Goal: Obtain resource: Download file/media

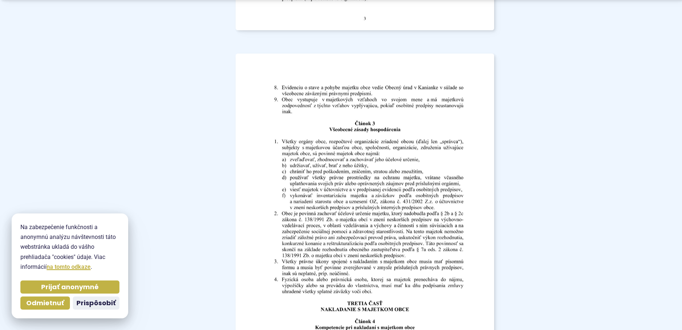
scroll to position [1493, 0]
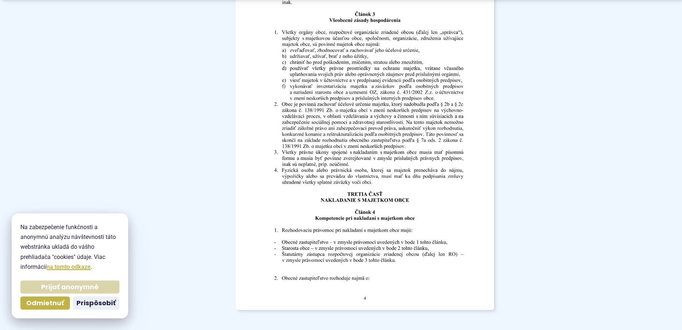
click at [59, 288] on span "Prijať anonymné" at bounding box center [70, 287] width 58 height 8
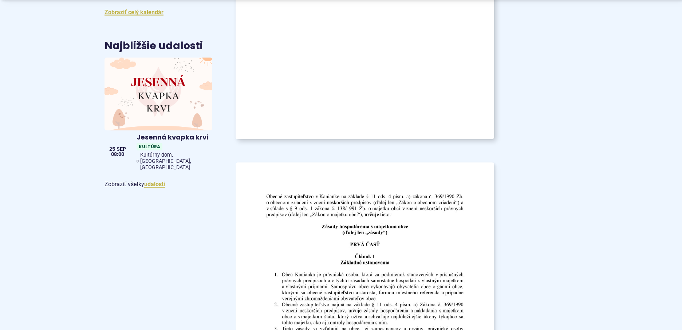
scroll to position [564, 0]
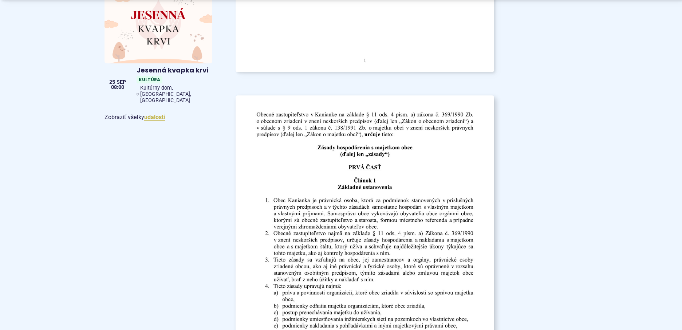
click at [429, 188] on img at bounding box center [364, 278] width 284 height 402
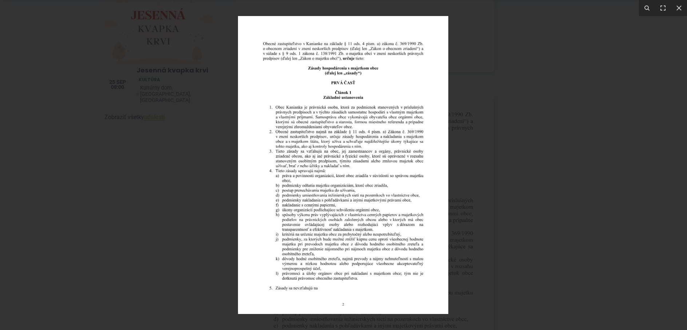
click at [429, 188] on img at bounding box center [343, 165] width 210 height 298
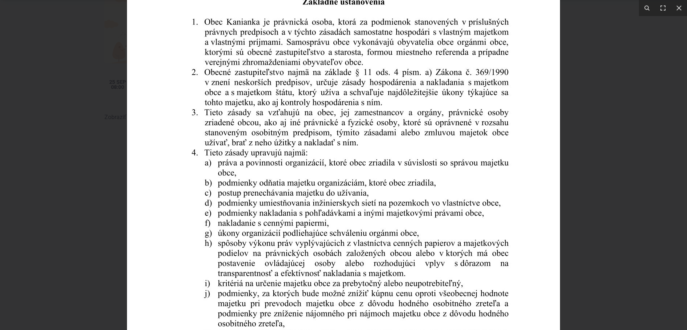
click at [429, 188] on img at bounding box center [343, 140] width 433 height 613
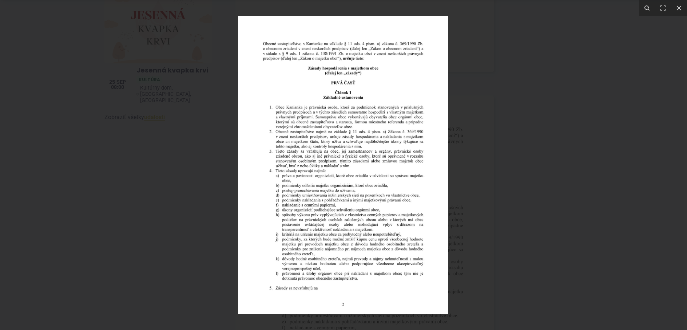
click at [529, 192] on div at bounding box center [343, 165] width 687 height 330
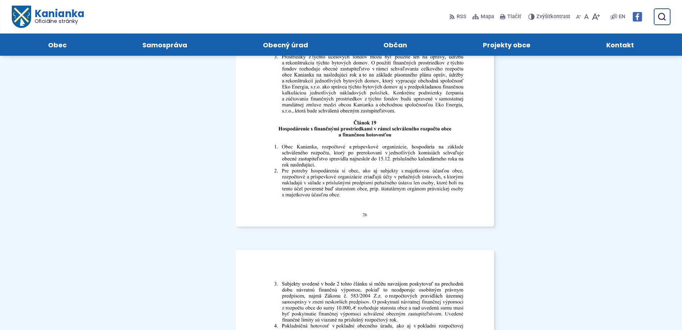
scroll to position [10003, 0]
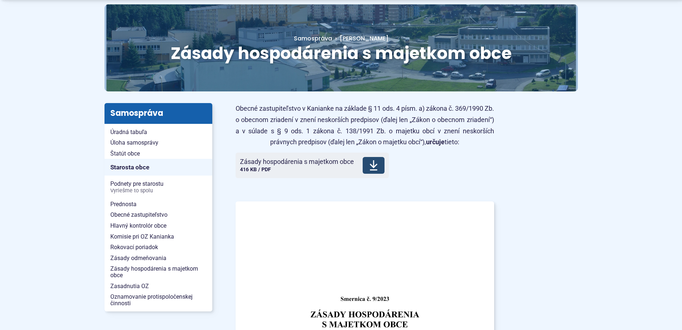
scroll to position [182, 0]
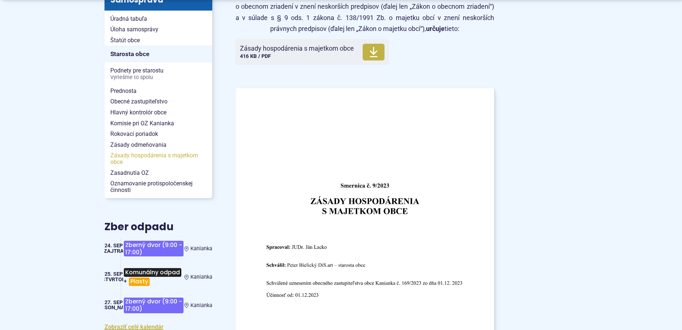
click at [152, 156] on span "Zásady hospodárenia s majetkom obce" at bounding box center [158, 158] width 96 height 17
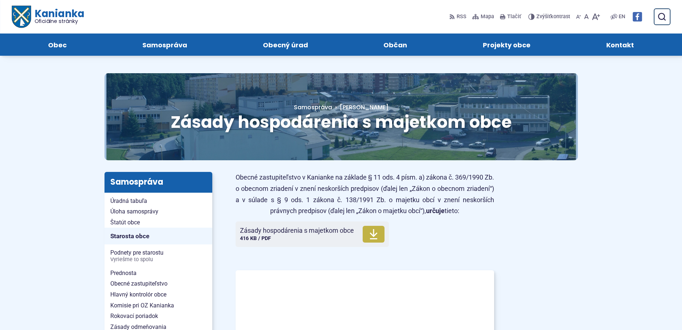
drag, startPoint x: 589, startPoint y: 1, endPoint x: 409, endPoint y: 3, distance: 179.9
click at [409, 3] on div "Kanianka Oficiálne stránky Prepnúť Menu Obec Základné údaje Základné informácie…" at bounding box center [341, 28] width 659 height 56
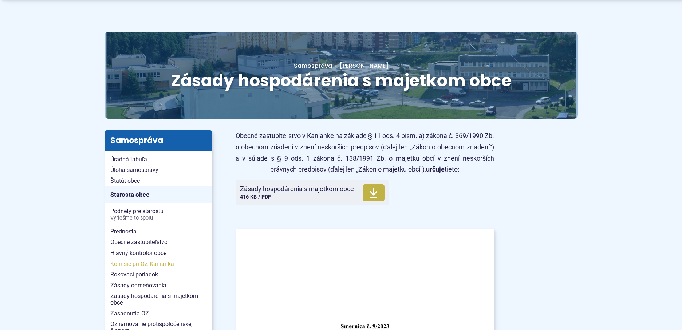
scroll to position [109, 0]
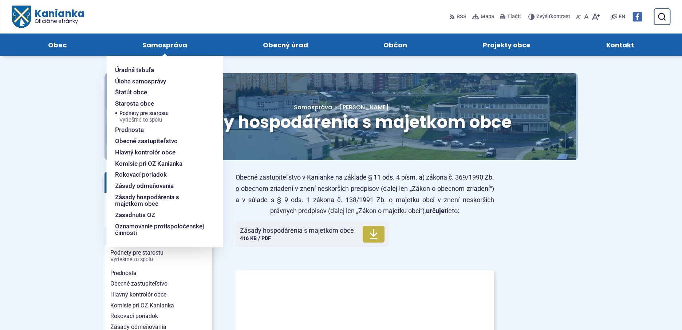
click at [157, 48] on span "Samospráva" at bounding box center [164, 45] width 45 height 22
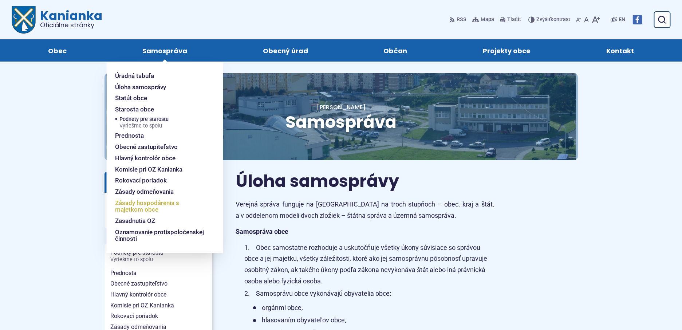
click at [153, 206] on span "Zásady hospodárenia s majetkom obce" at bounding box center [160, 206] width 90 height 18
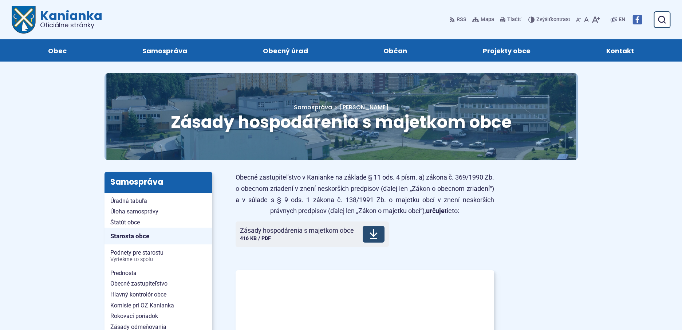
click at [267, 231] on span "Zásady hospodárenia s majetkom obce" at bounding box center [297, 230] width 114 height 7
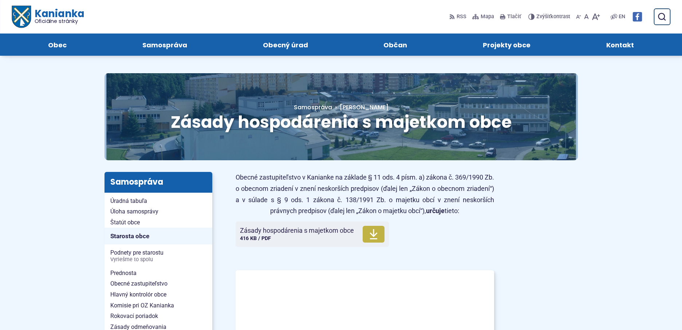
drag, startPoint x: 303, startPoint y: 230, endPoint x: 407, endPoint y: 259, distance: 108.3
